Goal: Information Seeking & Learning: Find specific fact

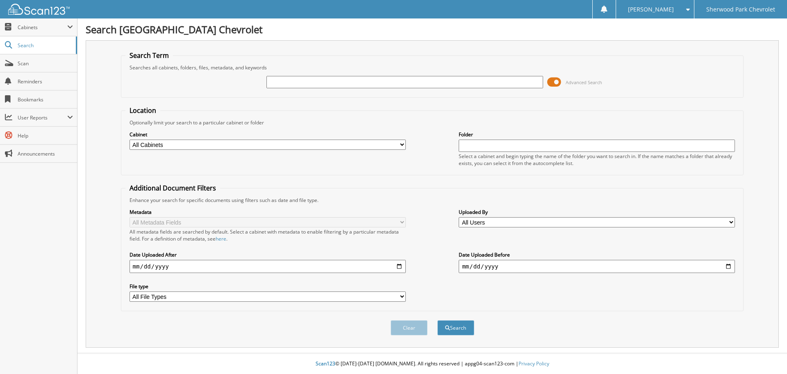
click at [333, 81] on input "text" at bounding box center [405, 82] width 276 height 12
type input "[PERSON_NAME]"
click at [456, 331] on button "Search" at bounding box center [455, 327] width 37 height 15
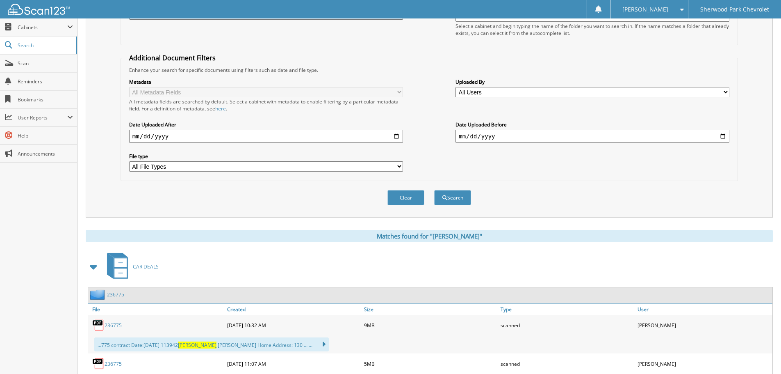
scroll to position [287, 0]
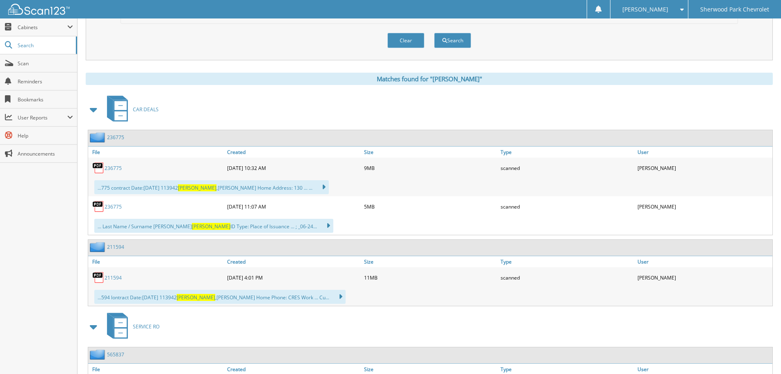
click at [109, 208] on link "236775" at bounding box center [113, 206] width 17 height 7
